Goal: Task Accomplishment & Management: Use online tool/utility

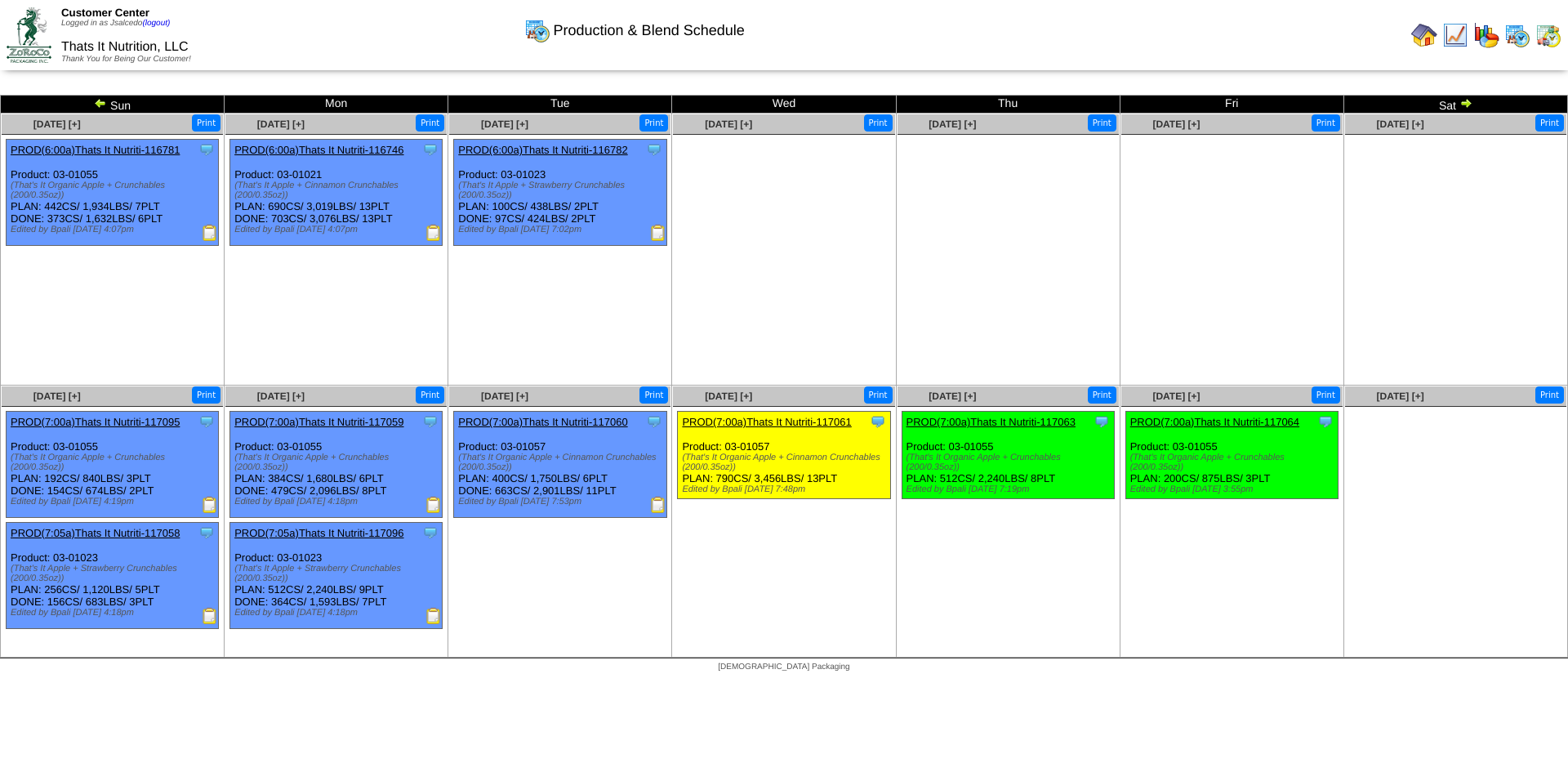
click at [1427, 31] on img at bounding box center [1424, 36] width 26 height 27
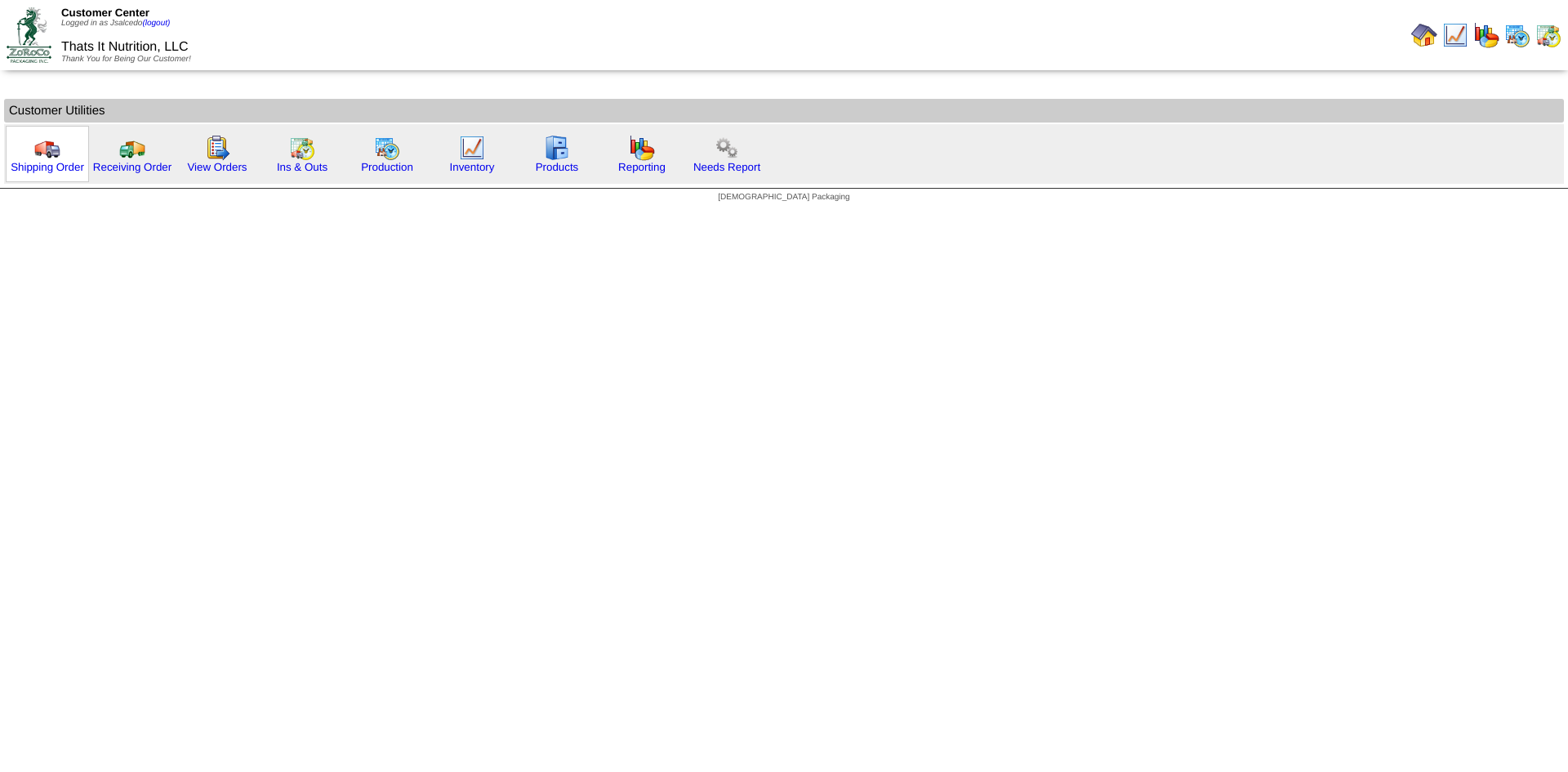
click at [28, 147] on div "Shipping Order" at bounding box center [47, 154] width 84 height 56
click at [48, 145] on img at bounding box center [47, 148] width 26 height 27
